Goal: Navigation & Orientation: Understand site structure

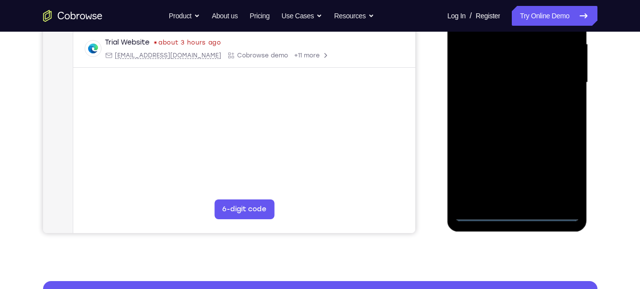
scroll to position [232, 0]
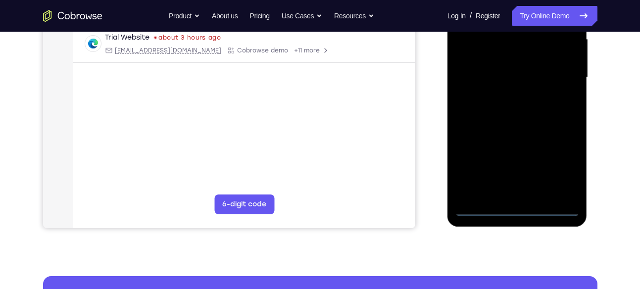
click at [515, 206] on div at bounding box center [517, 77] width 125 height 277
click at [554, 163] on div at bounding box center [517, 77] width 125 height 277
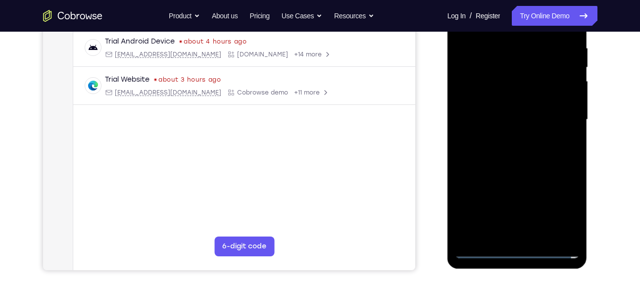
scroll to position [189, 0]
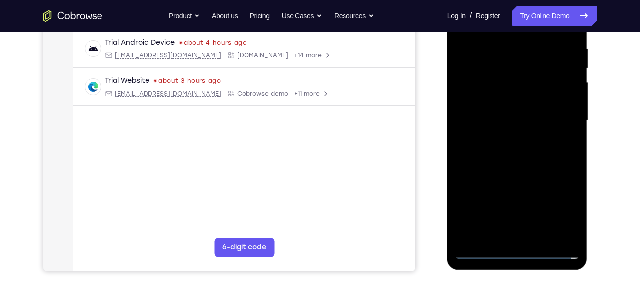
click at [517, 252] on div at bounding box center [517, 120] width 125 height 277
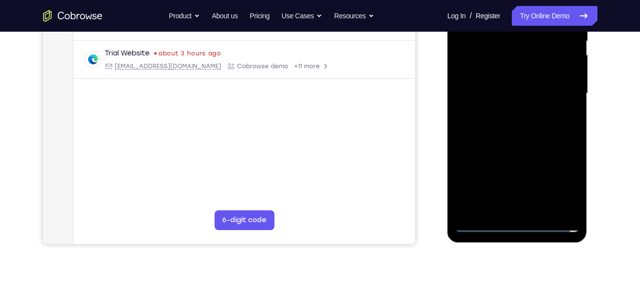
scroll to position [217, 0]
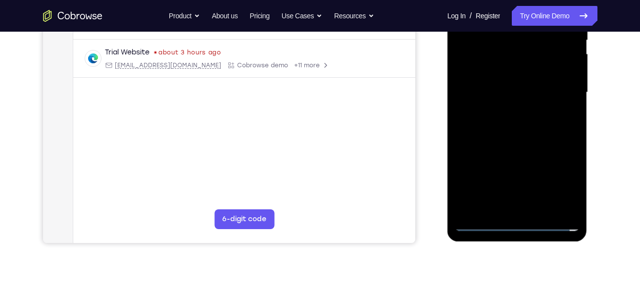
click at [558, 180] on div at bounding box center [517, 92] width 125 height 277
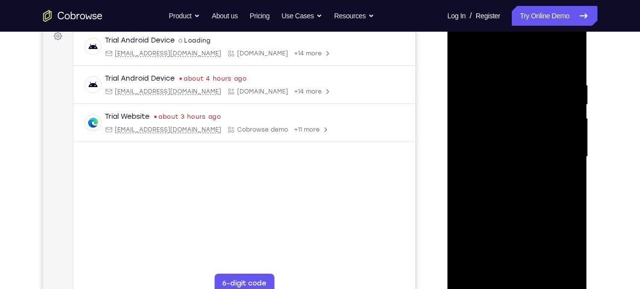
scroll to position [140, 0]
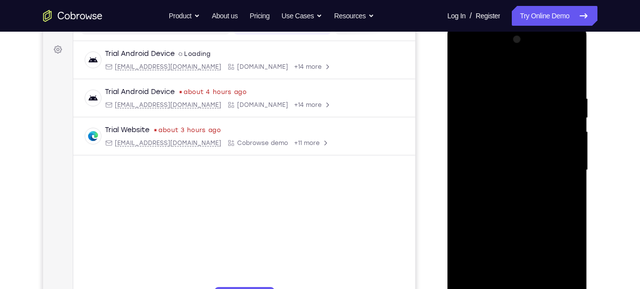
click at [528, 71] on div at bounding box center [517, 170] width 125 height 277
click at [567, 165] on div at bounding box center [517, 170] width 125 height 277
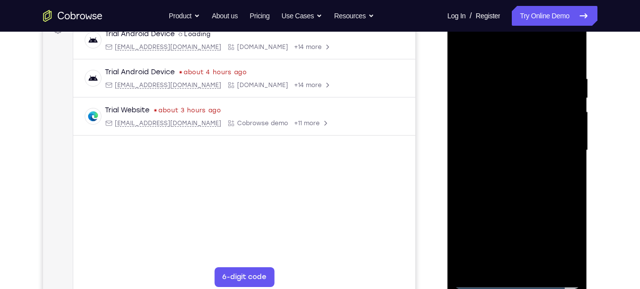
click at [507, 169] on div at bounding box center [517, 150] width 125 height 277
click at [506, 131] on div at bounding box center [517, 150] width 125 height 277
click at [498, 142] on div at bounding box center [517, 150] width 125 height 277
click at [573, 264] on div at bounding box center [517, 150] width 125 height 277
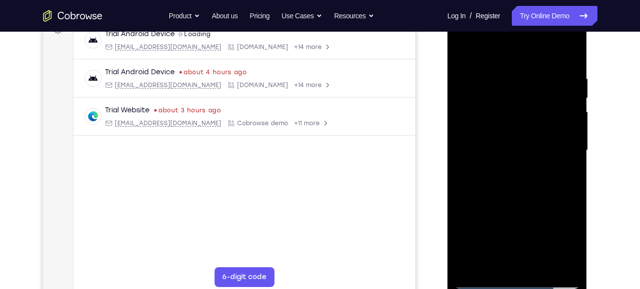
click at [553, 143] on div at bounding box center [517, 150] width 125 height 277
click at [548, 143] on div at bounding box center [517, 150] width 125 height 277
click at [497, 145] on div at bounding box center [517, 150] width 125 height 277
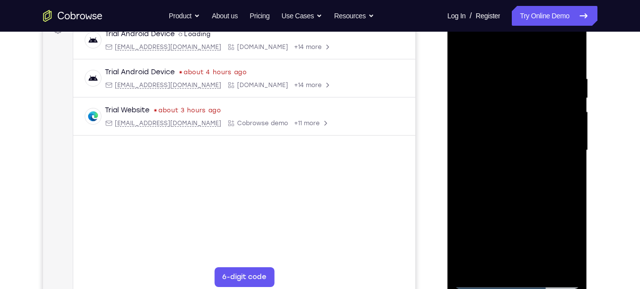
scroll to position [166, 0]
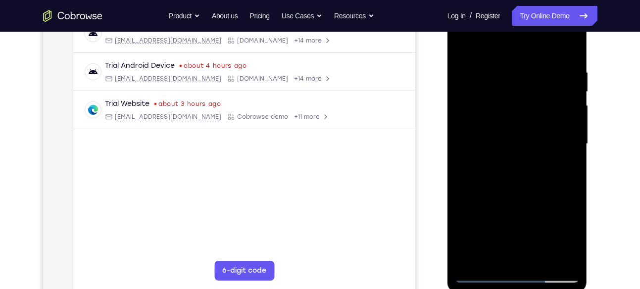
click at [515, 161] on div at bounding box center [517, 143] width 125 height 277
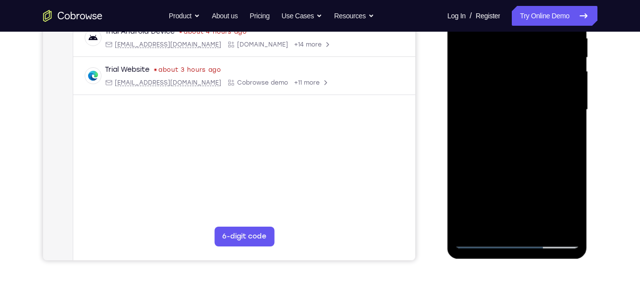
click at [521, 127] on div at bounding box center [517, 109] width 125 height 277
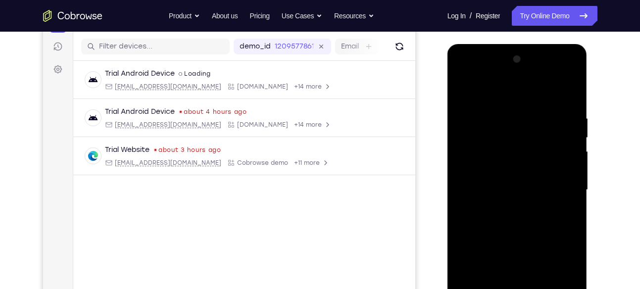
click at [515, 167] on div at bounding box center [517, 189] width 125 height 277
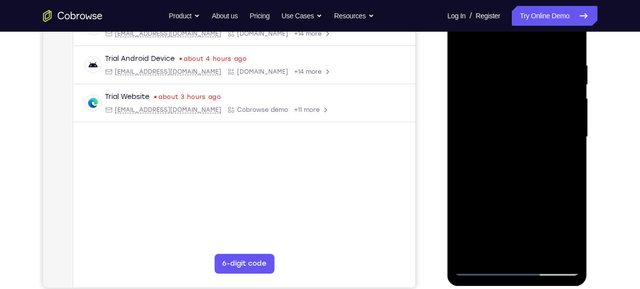
click at [537, 256] on div at bounding box center [517, 137] width 125 height 277
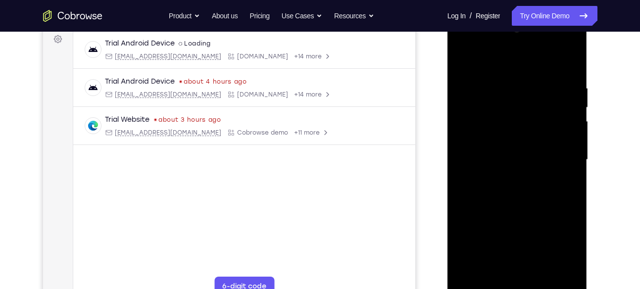
click at [542, 278] on div at bounding box center [517, 159] width 125 height 277
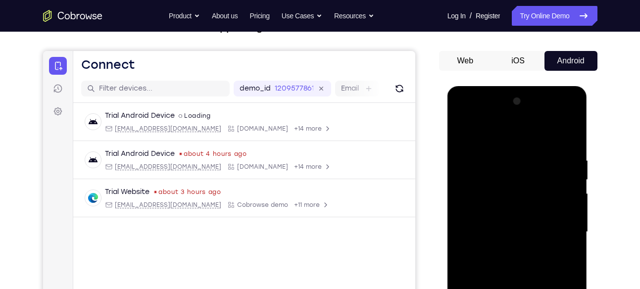
scroll to position [88, 0]
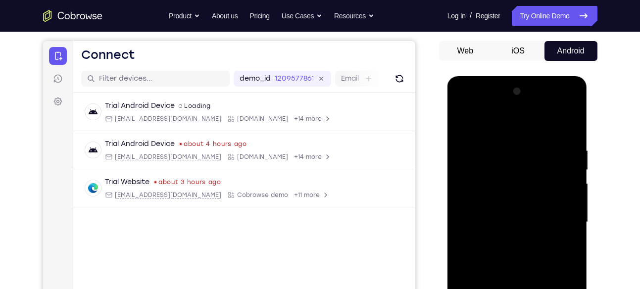
click at [538, 274] on div at bounding box center [517, 222] width 125 height 277
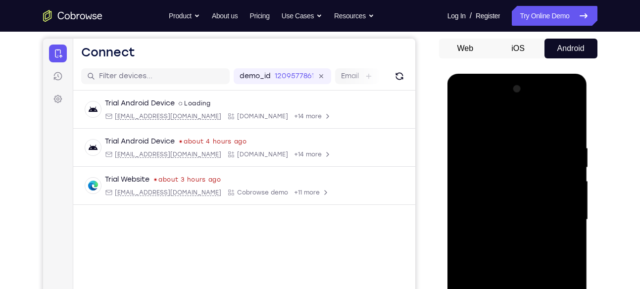
click at [518, 273] on div at bounding box center [517, 219] width 125 height 277
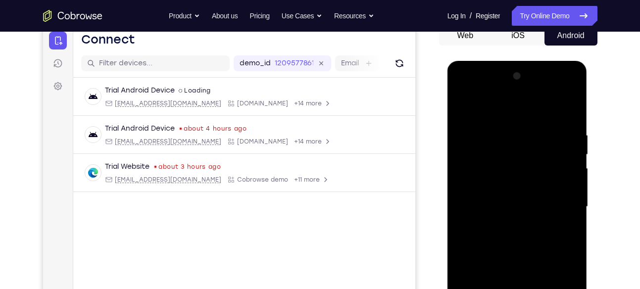
click at [482, 289] on div at bounding box center [517, 206] width 125 height 277
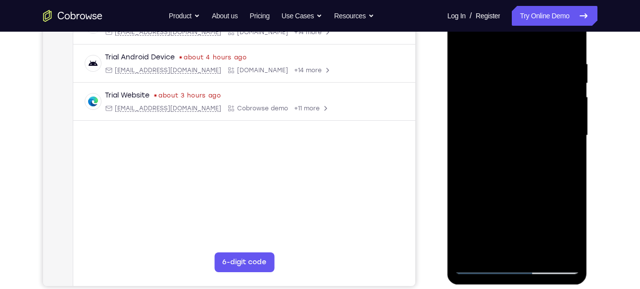
scroll to position [184, 0]
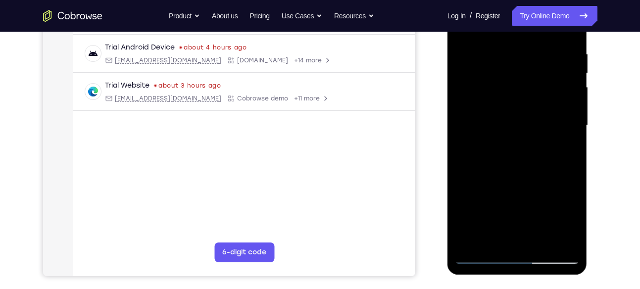
click at [482, 259] on div at bounding box center [517, 125] width 125 height 277
click at [464, 23] on div at bounding box center [517, 125] width 125 height 277
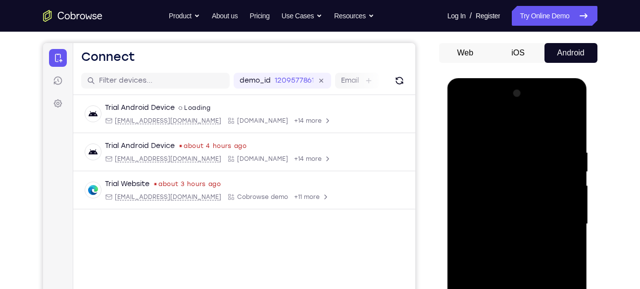
click at [572, 122] on div at bounding box center [517, 224] width 125 height 277
click at [625, 103] on div "Your Support Agent Your Customer Web iOS Android Next Steps We’d be happy to gi…" at bounding box center [320, 272] width 634 height 653
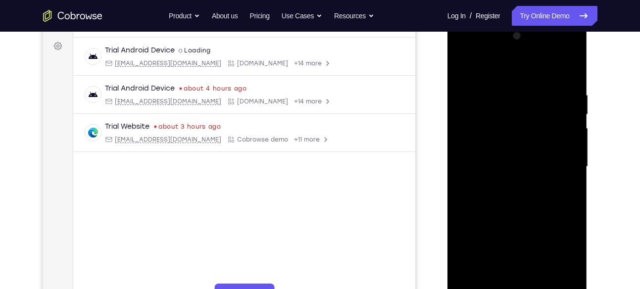
click at [547, 124] on div at bounding box center [517, 166] width 125 height 277
click at [571, 21] on div at bounding box center [518, 21] width 140 height 0
